Goal: Transaction & Acquisition: Purchase product/service

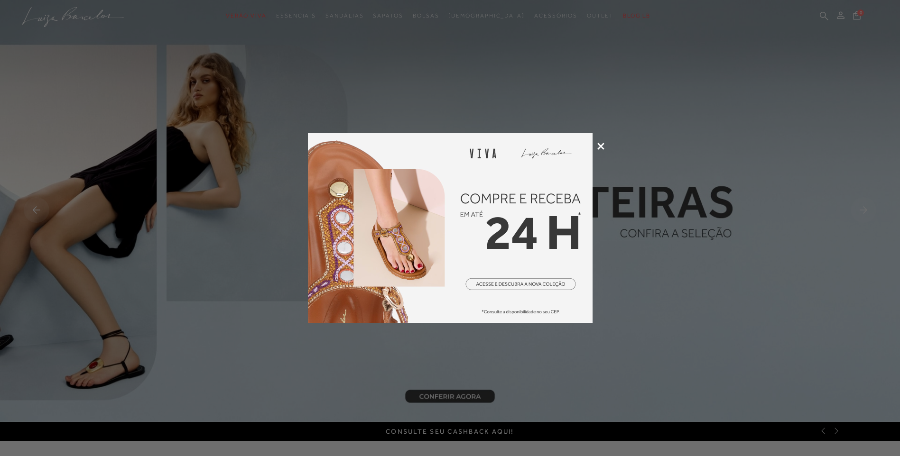
drag, startPoint x: 819, startPoint y: 65, endPoint x: 819, endPoint y: 21, distance: 44.1
click at [821, 64] on div at bounding box center [450, 228] width 900 height 456
click at [821, 15] on div at bounding box center [450, 228] width 900 height 456
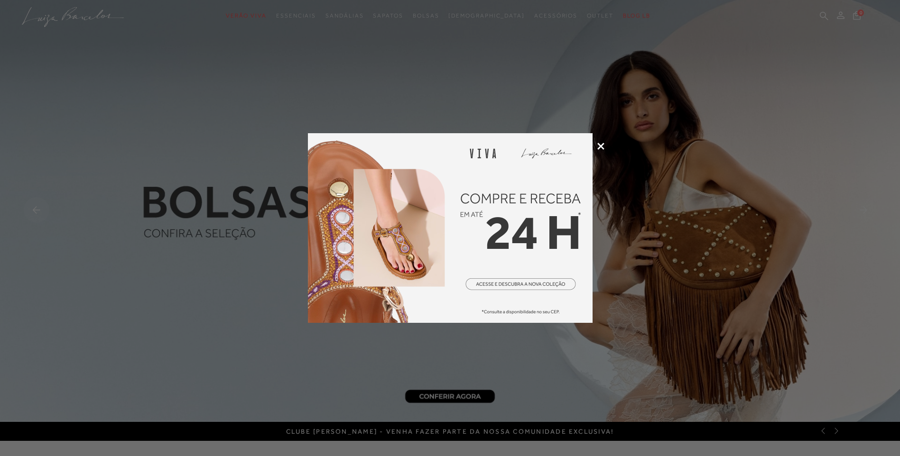
click at [602, 147] on icon at bounding box center [600, 146] width 7 height 7
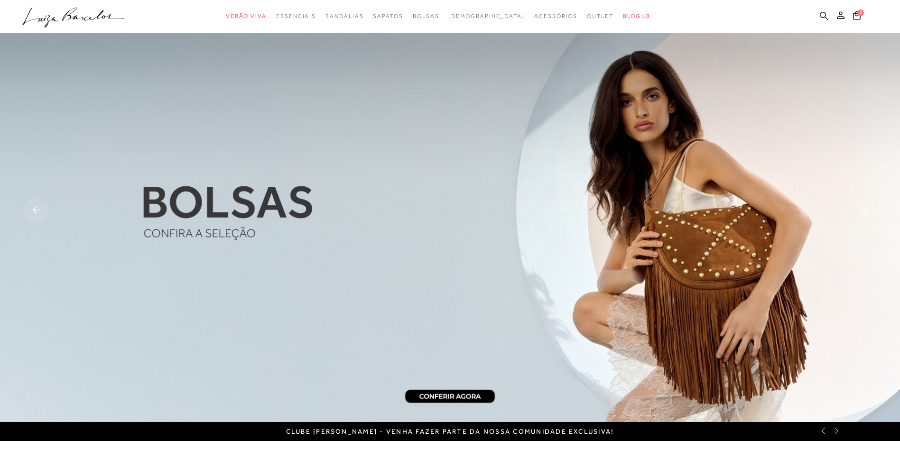
click at [825, 12] on icon at bounding box center [823, 15] width 9 height 9
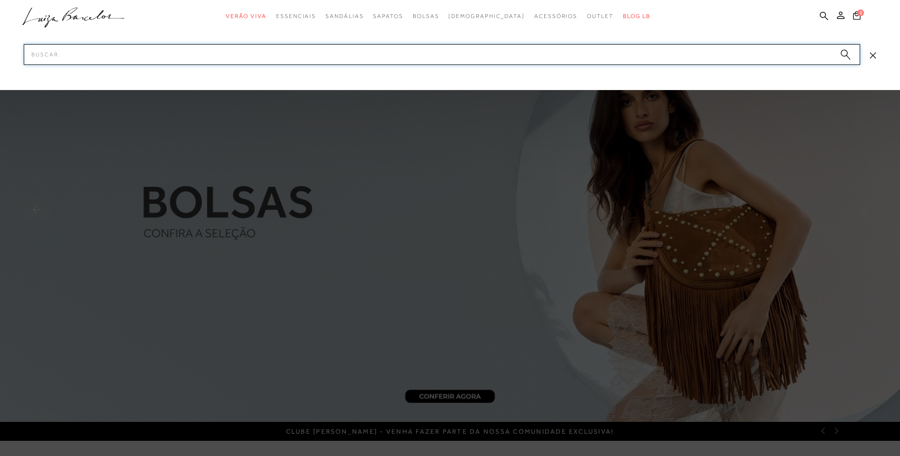
paste input "14130003538"
type input "14130003538"
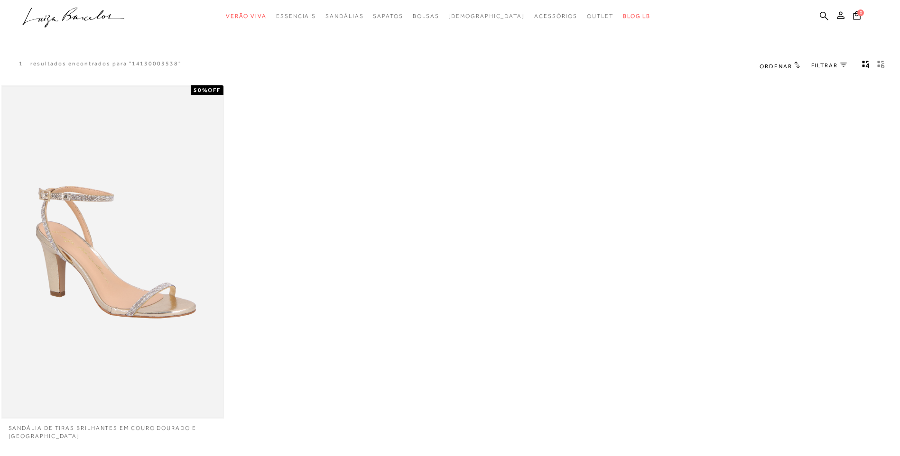
click at [116, 200] on img at bounding box center [112, 252] width 221 height 331
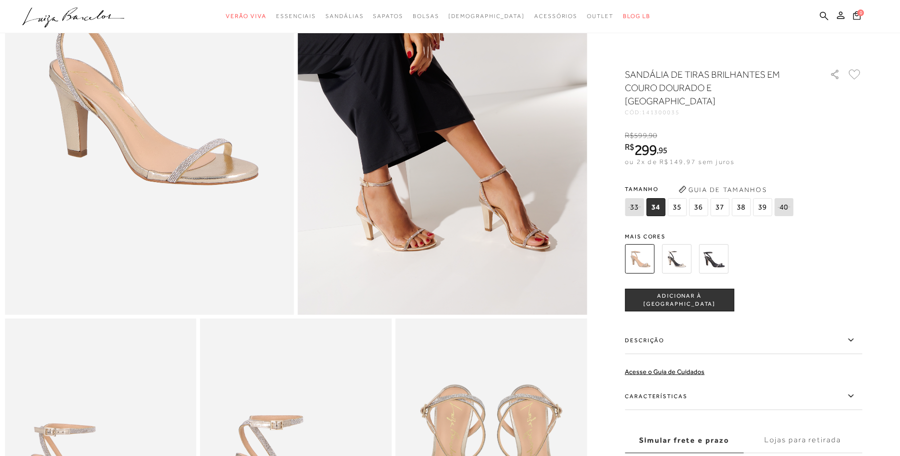
scroll to position [190, 0]
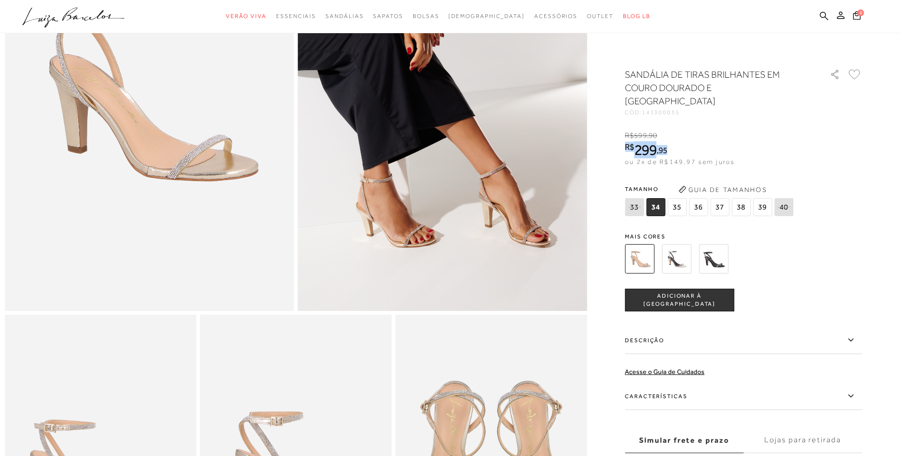
drag, startPoint x: 673, startPoint y: 140, endPoint x: 629, endPoint y: 137, distance: 44.3
click at [629, 142] on div "R$ 299 , 95" at bounding box center [680, 149] width 110 height 15
drag, startPoint x: 629, startPoint y: 137, endPoint x: 766, endPoint y: 139, distance: 137.6
click at [766, 139] on div "R$ 599 , 90 R$ 299 , 95 ou 2x de R$149,97 sem juros De R$ 599,90 Por: R$ 299,95" at bounding box center [743, 148] width 237 height 37
click at [753, 115] on div "SANDÁLIA DE TIRAS BRILHANTES EM COURO DOURADO E [GEOGRAPHIC_DATA] CÓD: 14130003…" at bounding box center [743, 285] width 237 height 434
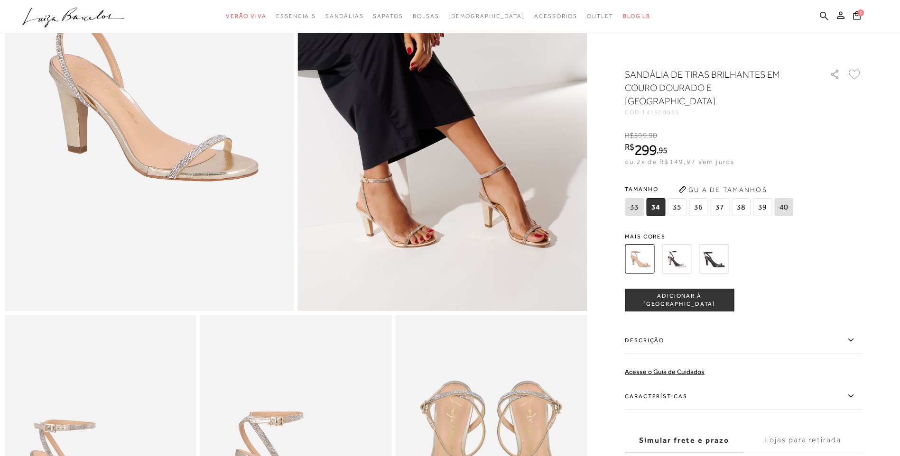
click at [680, 244] on img at bounding box center [676, 258] width 29 height 29
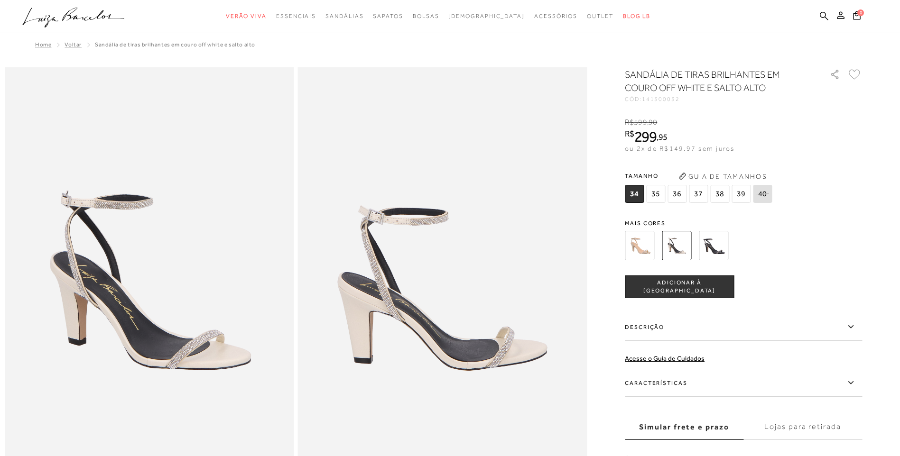
click at [718, 251] on img at bounding box center [713, 245] width 29 height 29
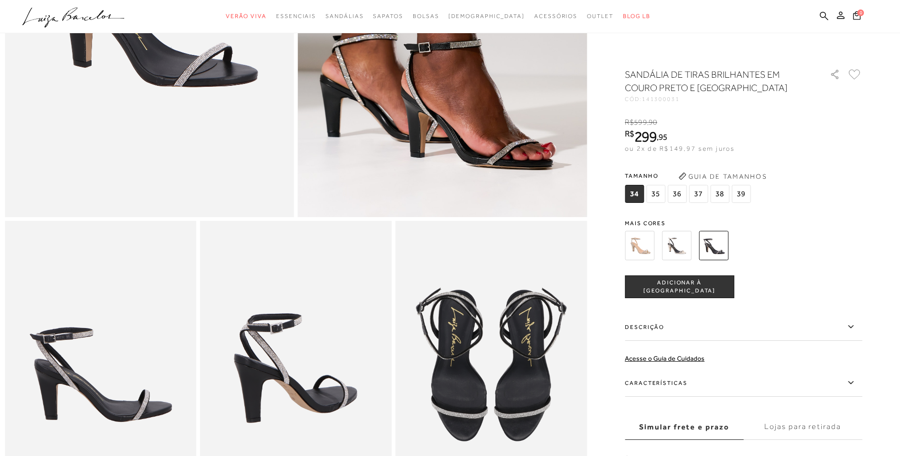
scroll to position [285, 0]
